Goal: Task Accomplishment & Management: Use online tool/utility

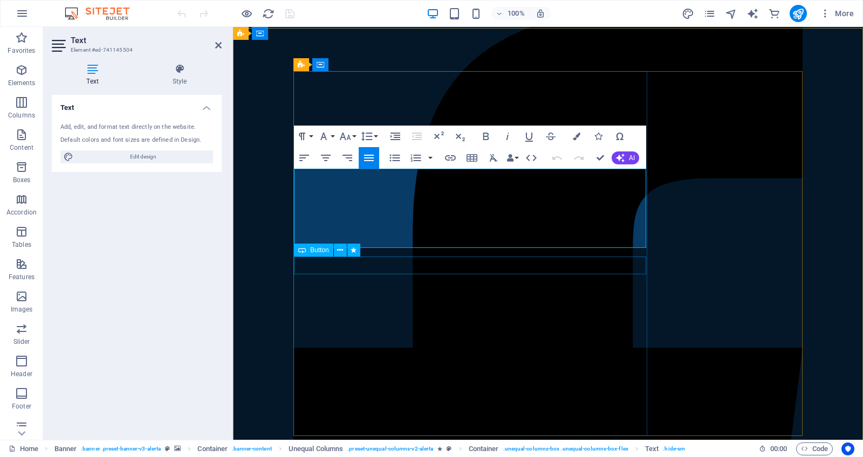
scroll to position [78, 0]
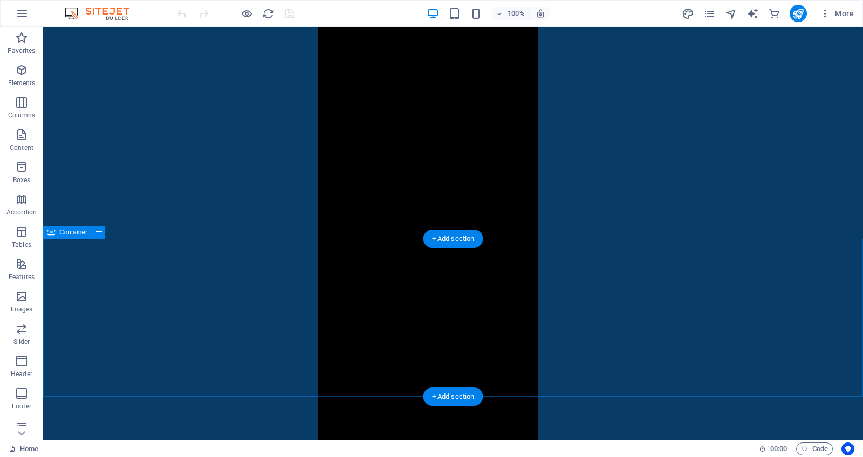
scroll to position [0, 0]
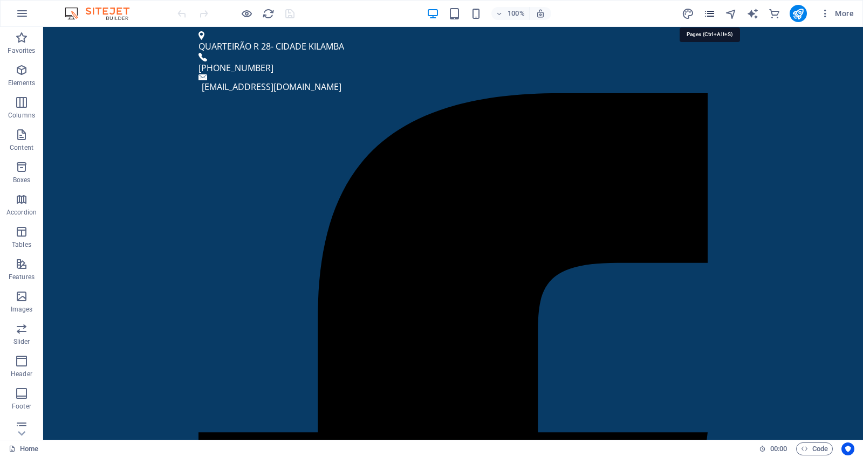
click at [708, 14] on icon "pages" at bounding box center [709, 14] width 12 height 12
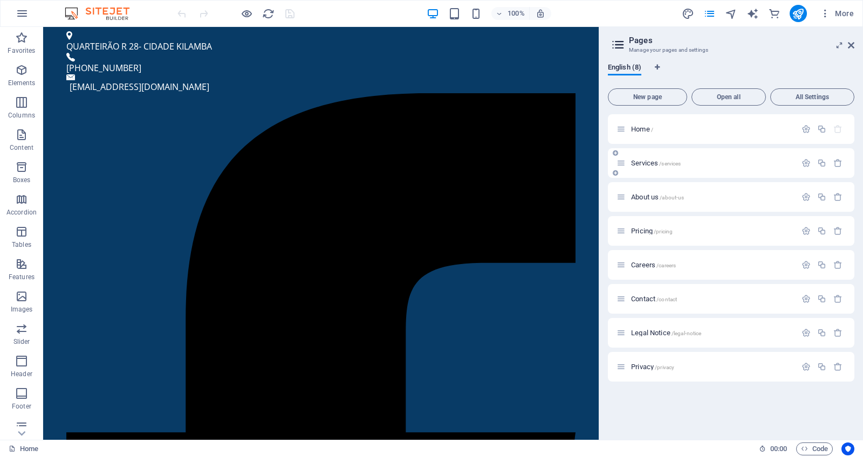
click at [653, 161] on span "Services /services" at bounding box center [656, 163] width 50 height 8
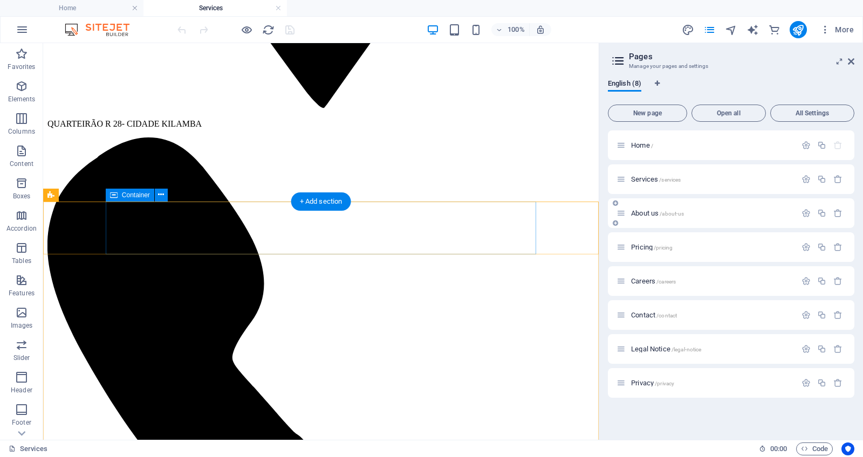
scroll to position [945, 0]
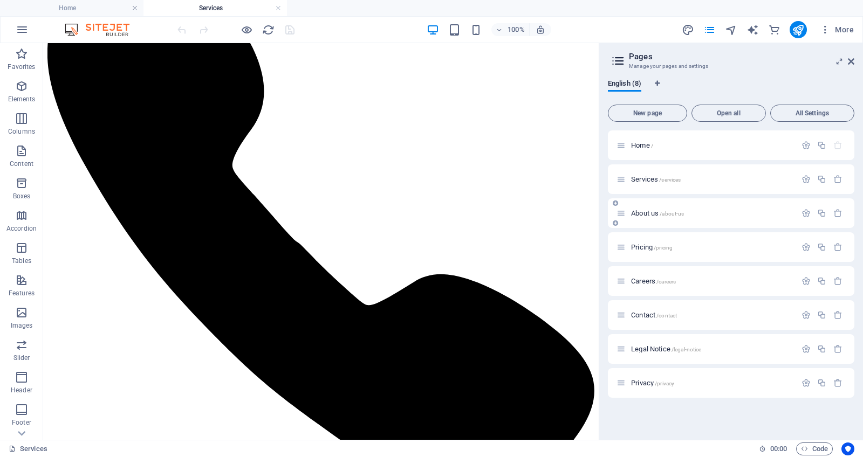
click at [656, 214] on span "About us /about-us" at bounding box center [657, 213] width 53 height 8
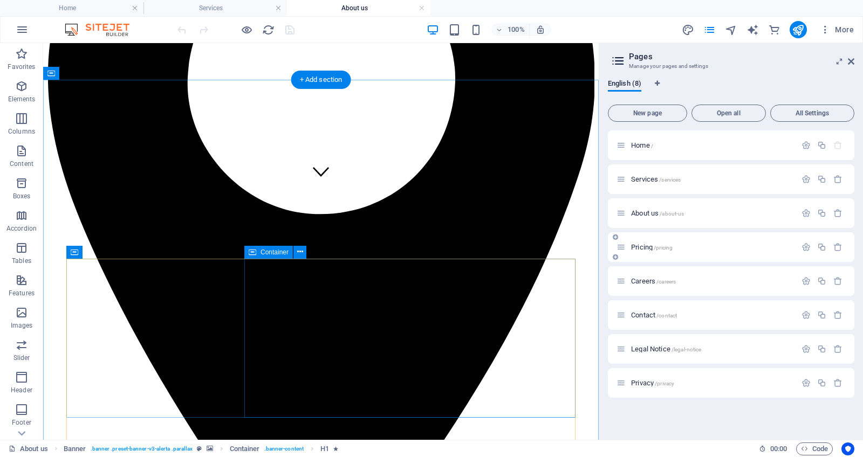
scroll to position [256, 0]
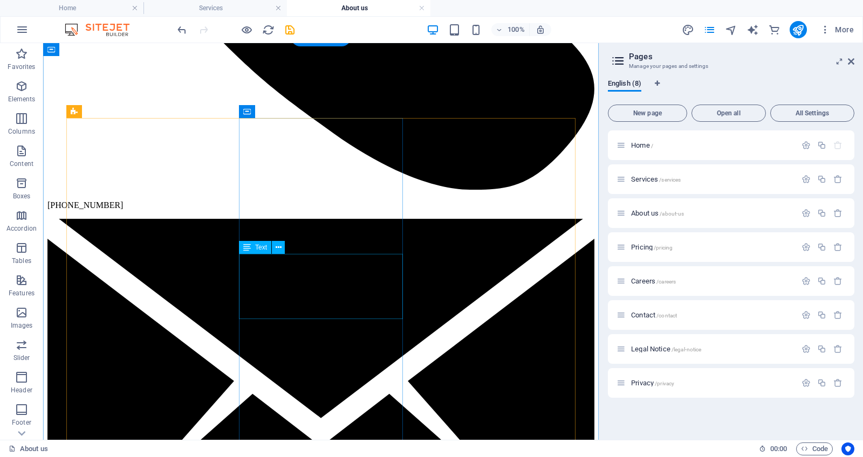
scroll to position [1249, 0]
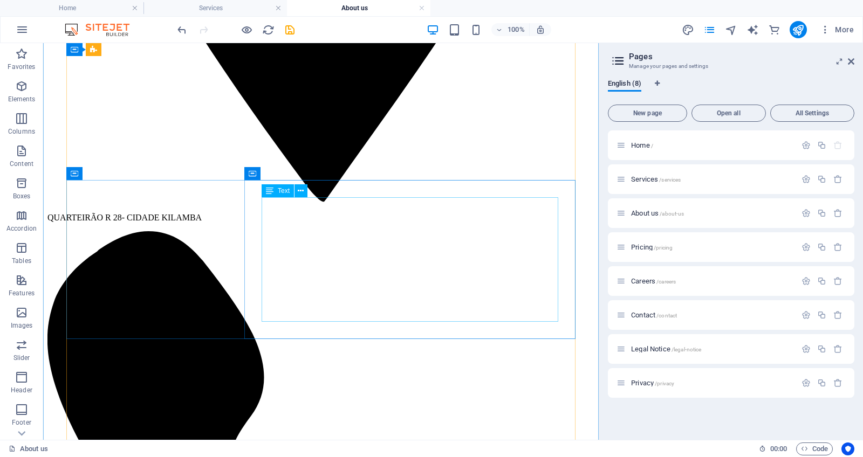
scroll to position [628, 0]
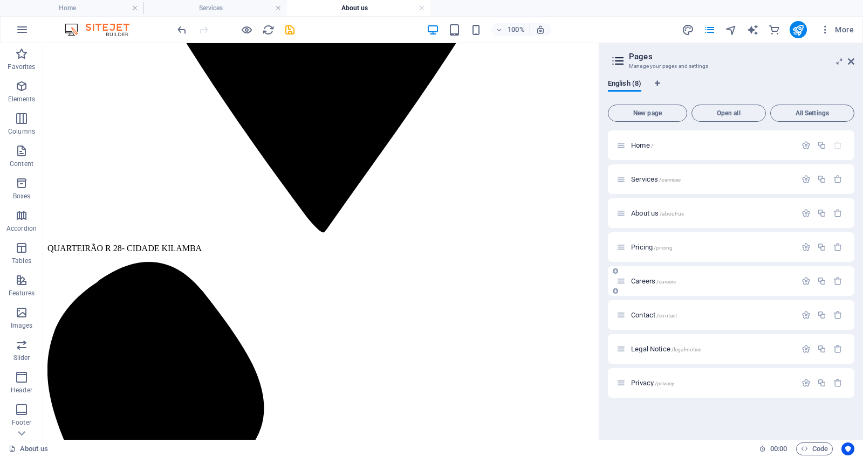
click at [650, 283] on span "Careers /careers" at bounding box center [653, 281] width 45 height 8
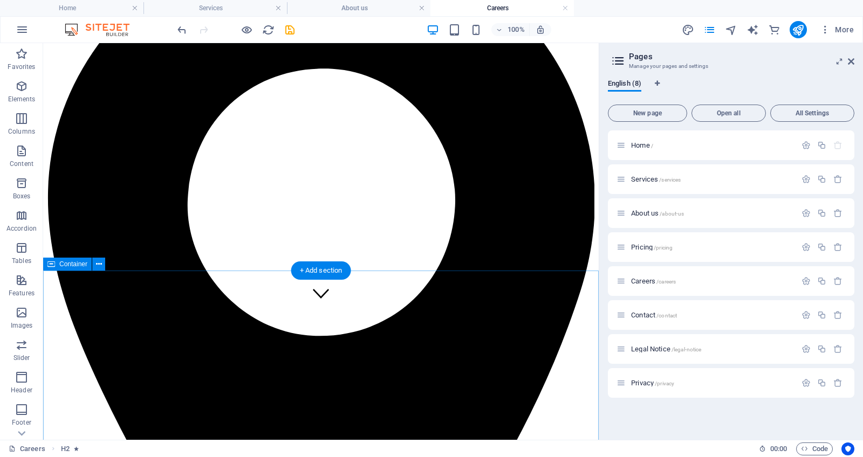
scroll to position [0, 0]
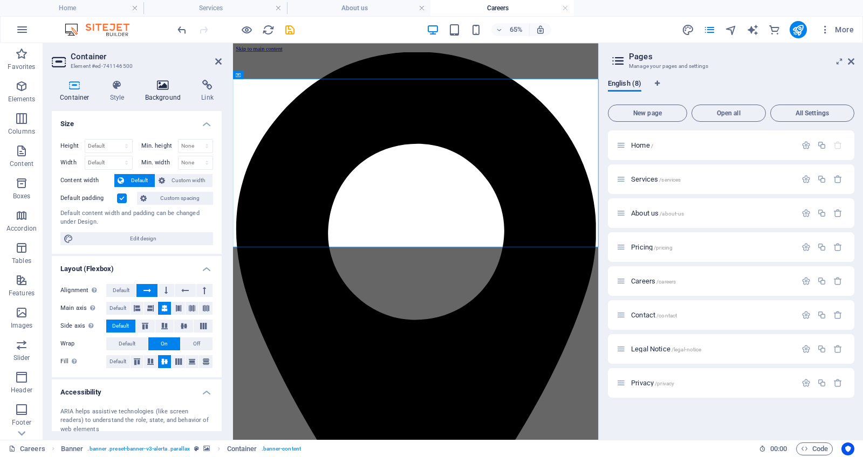
click at [171, 88] on icon at bounding box center [163, 85] width 52 height 11
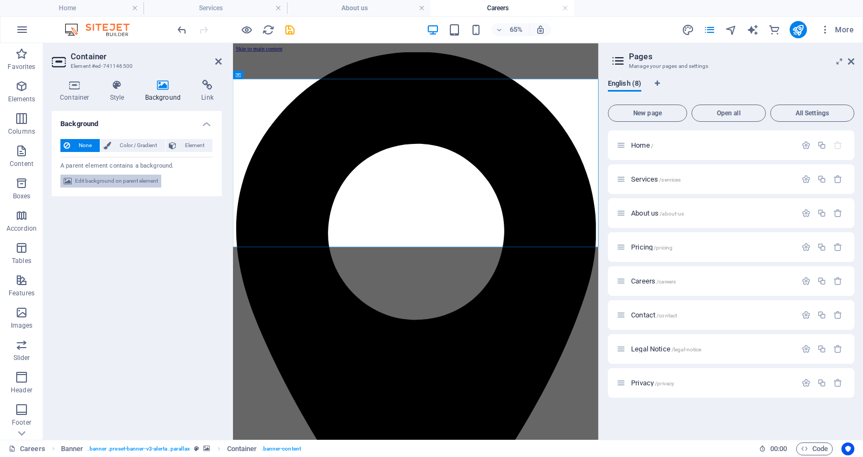
click at [130, 179] on span "Edit background on parent element" at bounding box center [116, 181] width 83 height 13
select select "%"
select select "px"
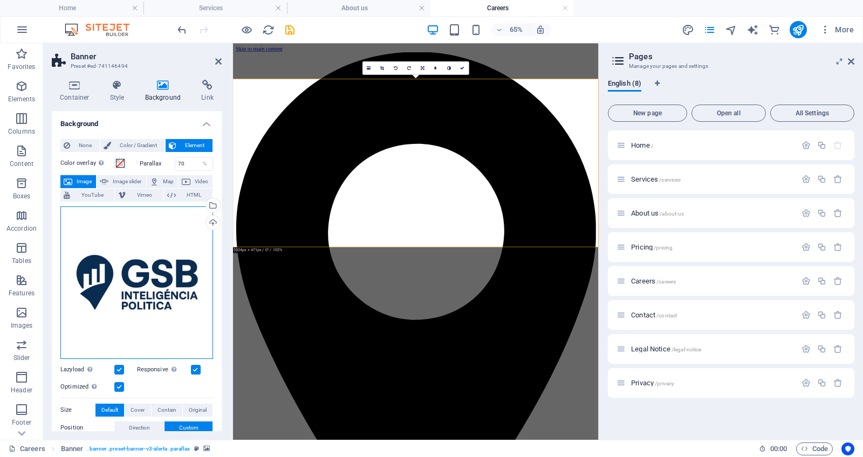
click at [147, 276] on div "Drag files here, click to choose files or select files from Files or our free s…" at bounding box center [136, 283] width 153 height 153
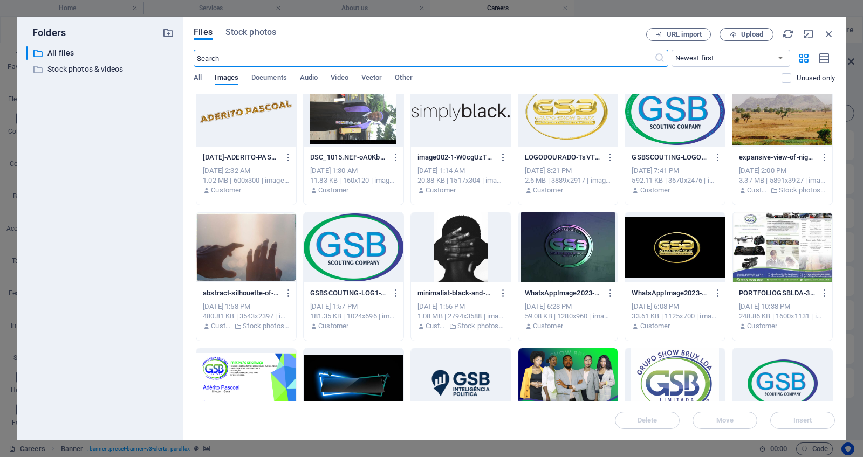
scroll to position [16, 0]
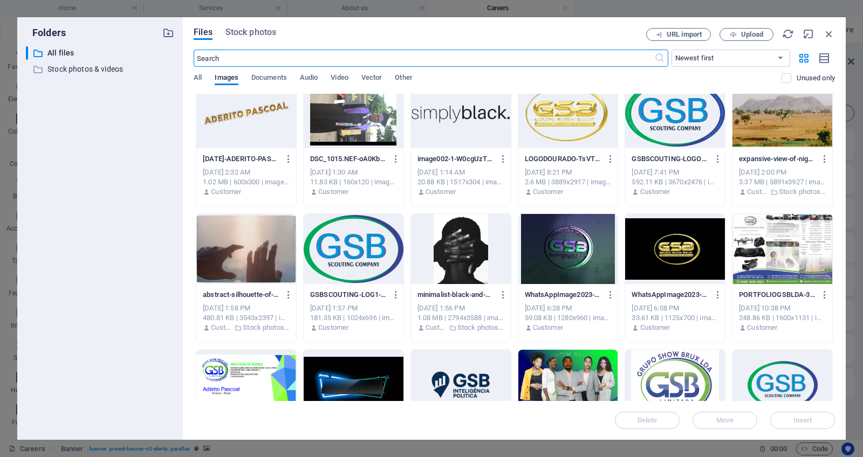
click at [262, 246] on div at bounding box center [246, 249] width 100 height 70
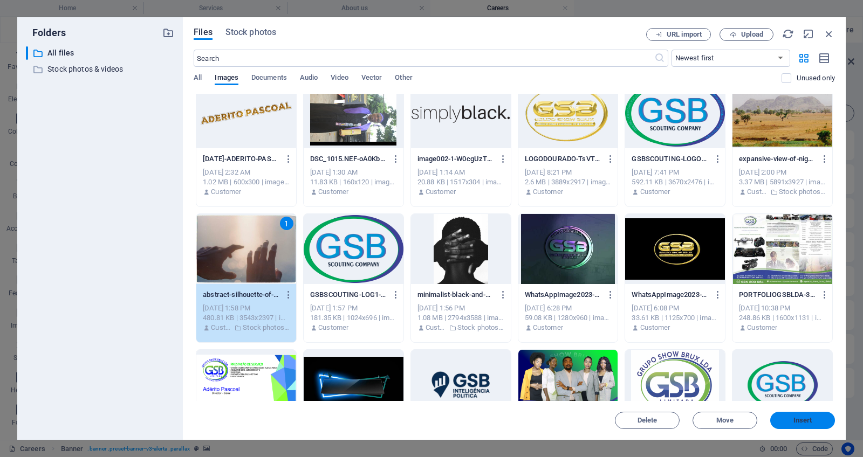
click at [795, 419] on span "Insert" at bounding box center [802, 420] width 19 height 6
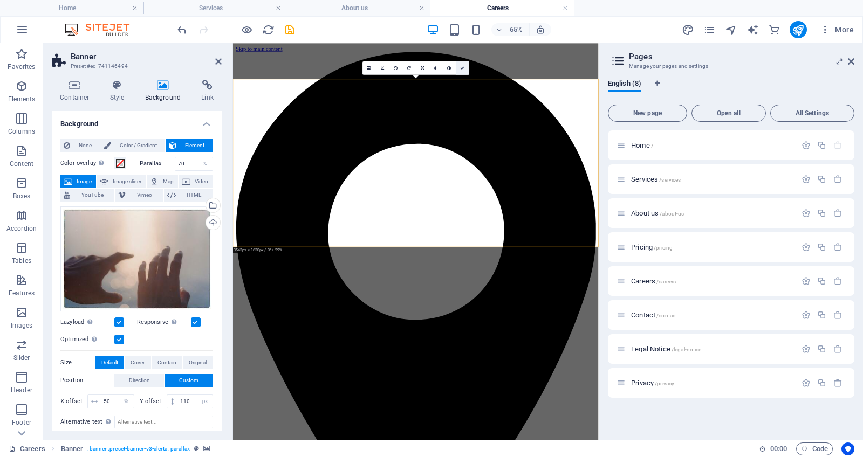
click at [462, 68] on icon at bounding box center [462, 68] width 4 height 4
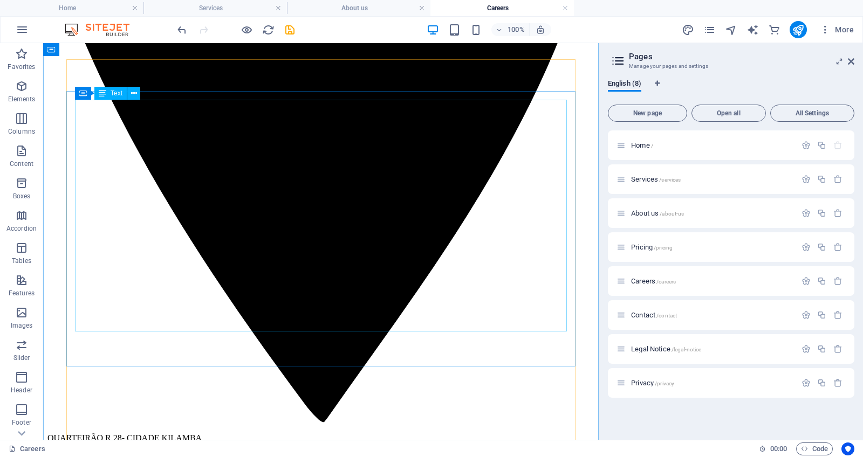
scroll to position [443, 0]
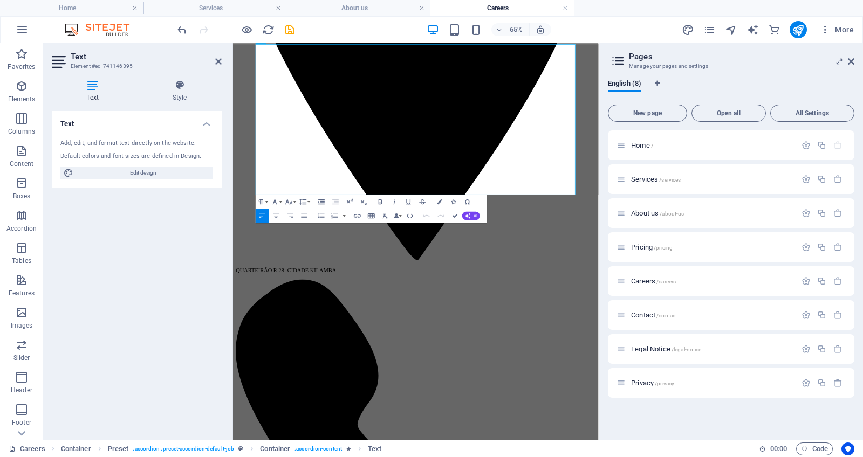
scroll to position [503, 0]
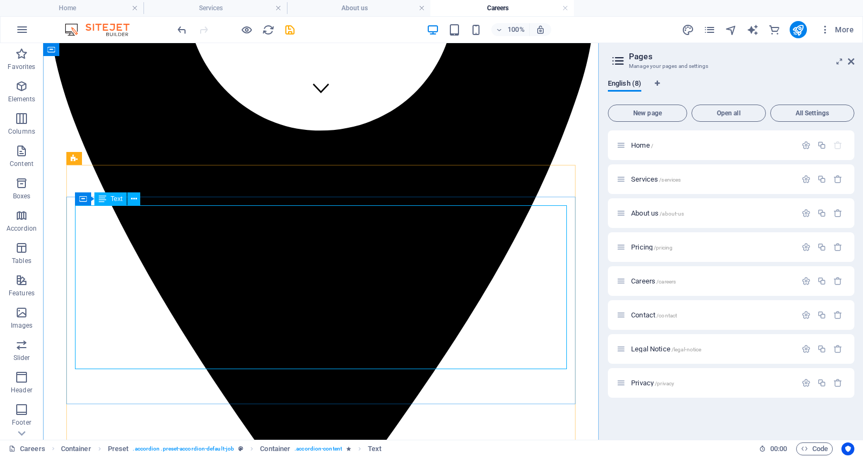
scroll to position [333, 0]
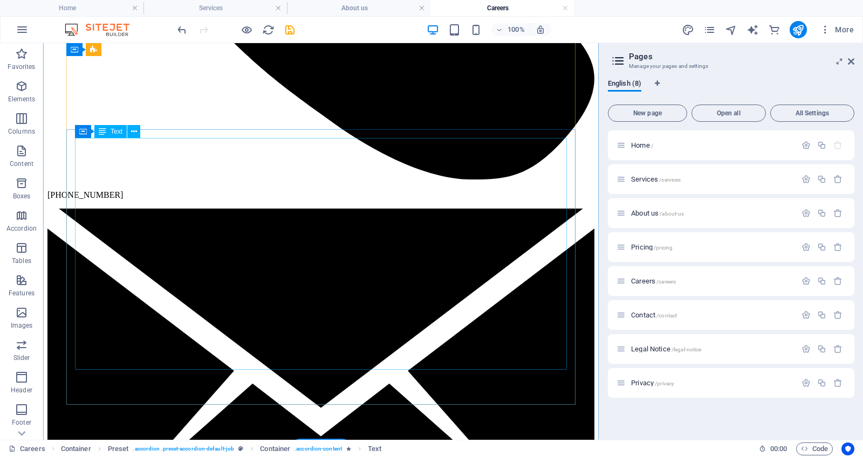
scroll to position [1257, 0]
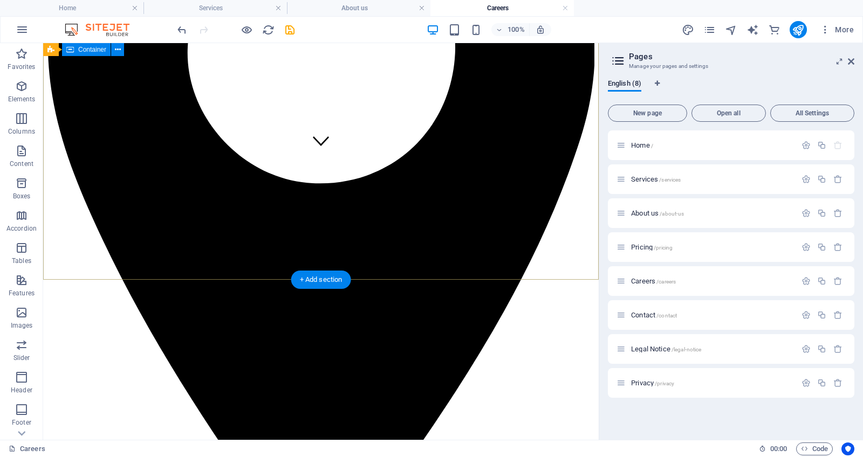
scroll to position [0, 0]
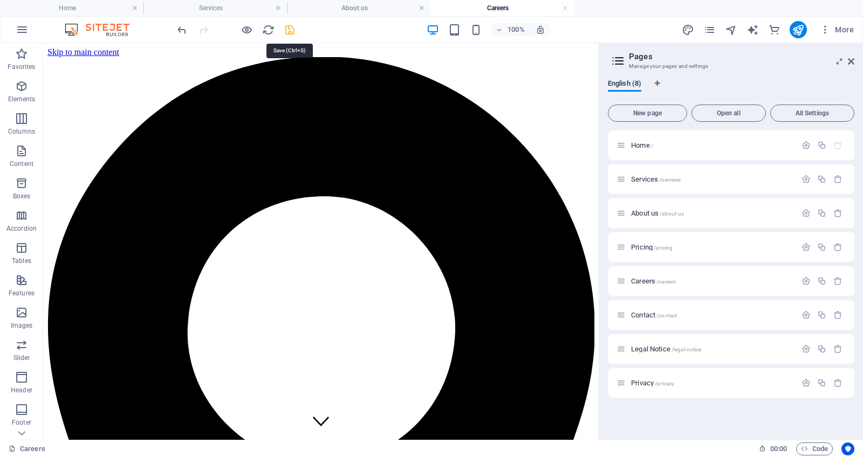
click at [293, 28] on icon "save" at bounding box center [290, 30] width 12 height 12
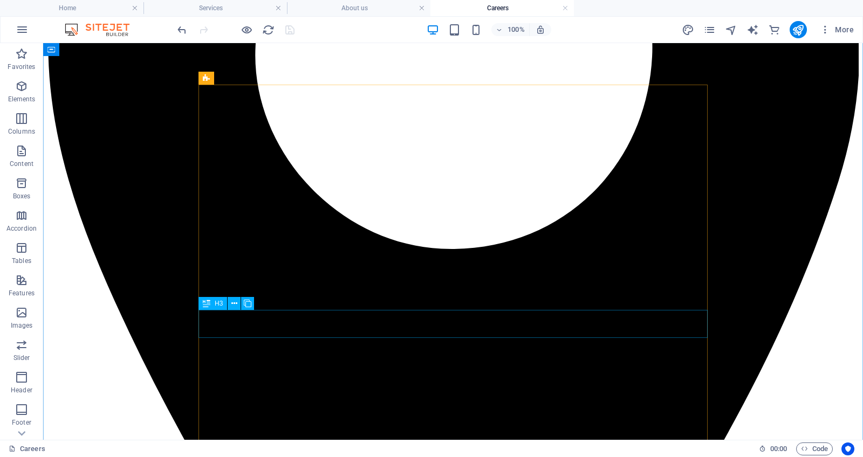
scroll to position [413, 0]
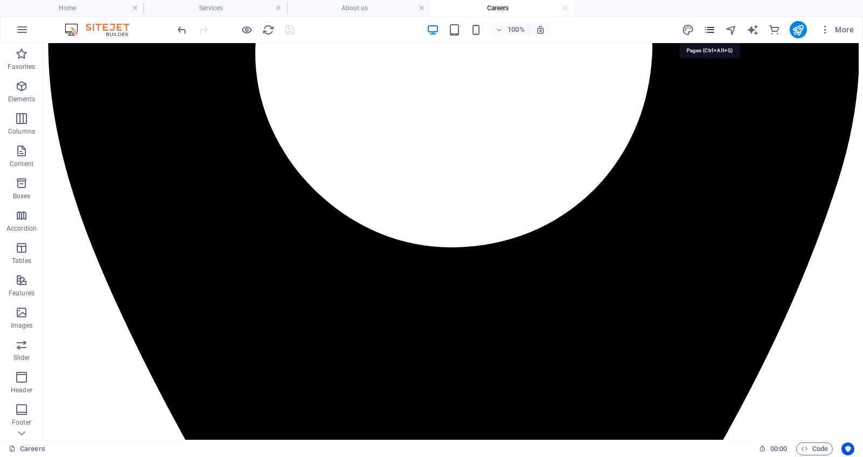
click at [711, 32] on icon "pages" at bounding box center [709, 30] width 12 height 12
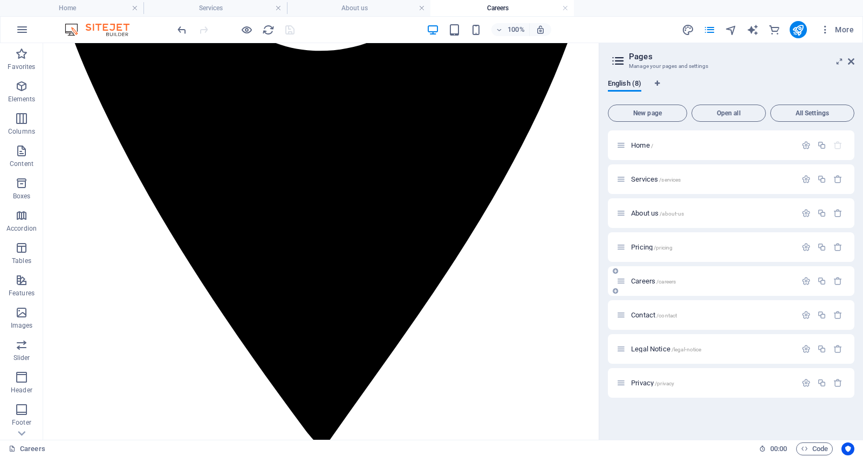
click at [657, 282] on span "/careers" at bounding box center [665, 282] width 19 height 6
click at [640, 280] on span "Careers /careers" at bounding box center [653, 281] width 45 height 8
click at [625, 280] on icon at bounding box center [620, 281] width 9 height 9
click at [646, 244] on span "Pricing /pricing" at bounding box center [652, 247] width 42 height 8
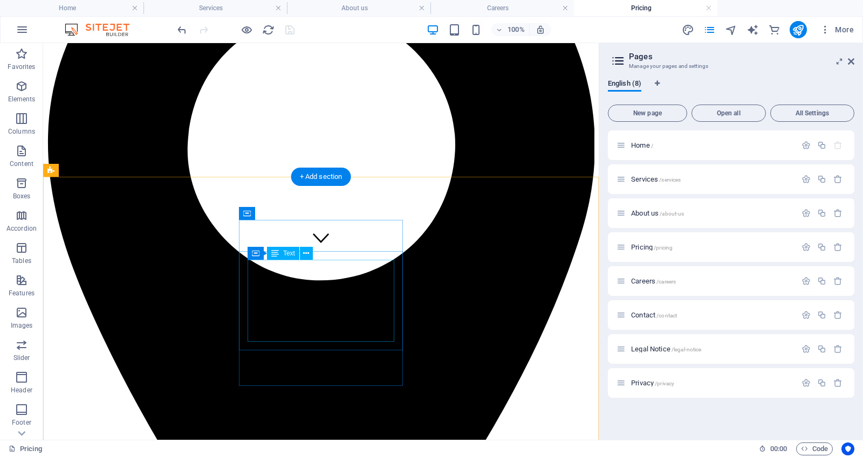
scroll to position [0, 0]
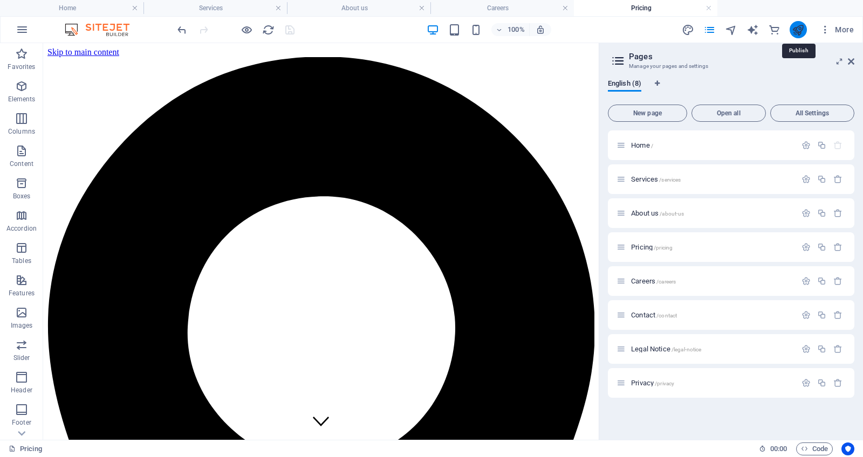
click at [800, 32] on icon "publish" at bounding box center [798, 30] width 12 height 12
